Goal: Book appointment/travel/reservation

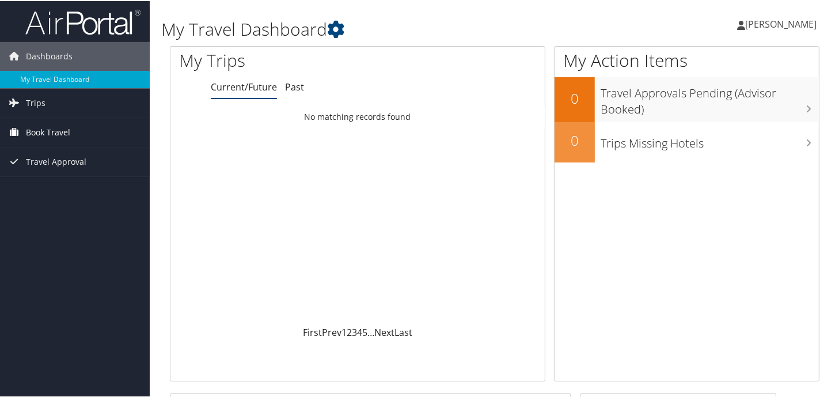
click at [53, 126] on span "Book Travel" at bounding box center [48, 131] width 44 height 29
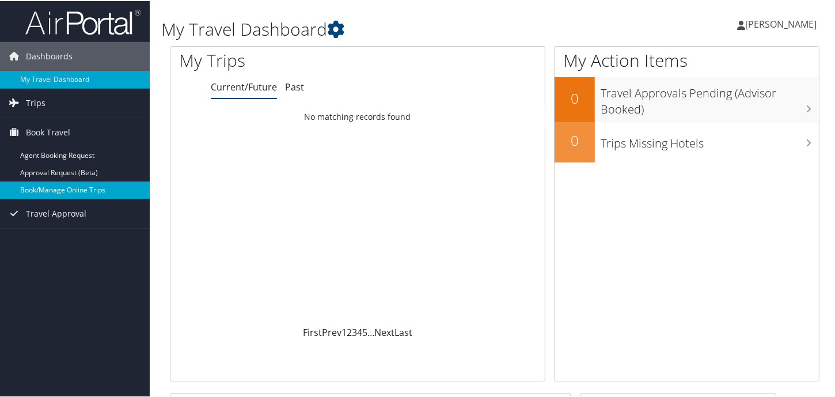
click at [77, 188] on link "Book/Manage Online Trips" at bounding box center [75, 188] width 150 height 17
